Goal: Task Accomplishment & Management: Use online tool/utility

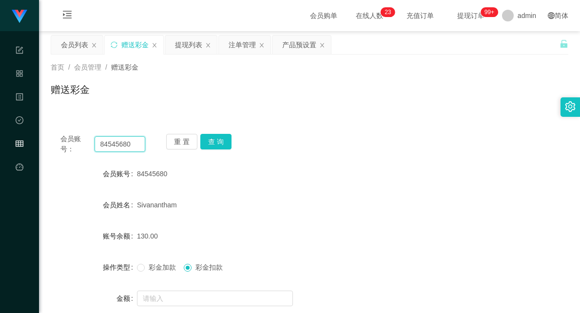
drag, startPoint x: 135, startPoint y: 143, endPoint x: 69, endPoint y: 130, distance: 67.5
click at [69, 130] on div "会员账号： 84545680 重 置 查 询 会员账号 84545680 会员姓名 [PERSON_NAME] 账号余额 130.00 操作类型 彩金加款 彩…" at bounding box center [309, 242] width 517 height 237
paste input "90576206"
type input "90576206"
click at [222, 142] on button "查 询" at bounding box center [215, 142] width 31 height 16
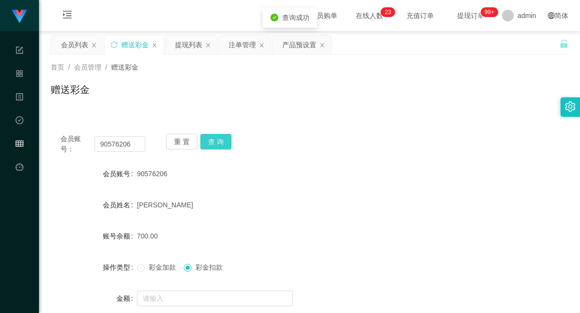
scroll to position [54, 0]
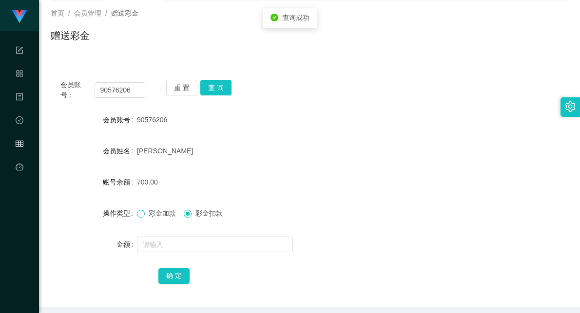
click at [143, 213] on span at bounding box center [141, 214] width 8 height 8
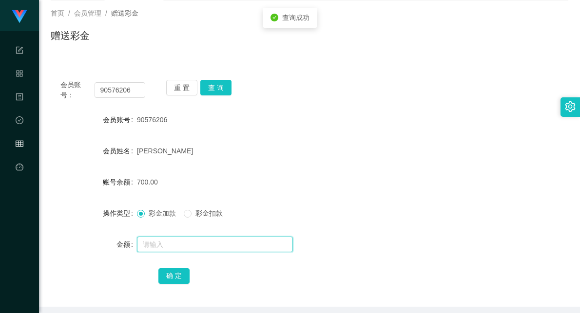
click at [177, 244] on input "text" at bounding box center [215, 245] width 156 height 16
type input "9"
type input "1000"
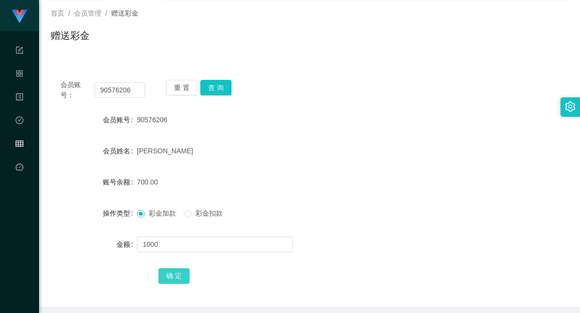
click at [175, 275] on button "确 定" at bounding box center [173, 276] width 31 height 16
